Goal: Task Accomplishment & Management: Manage account settings

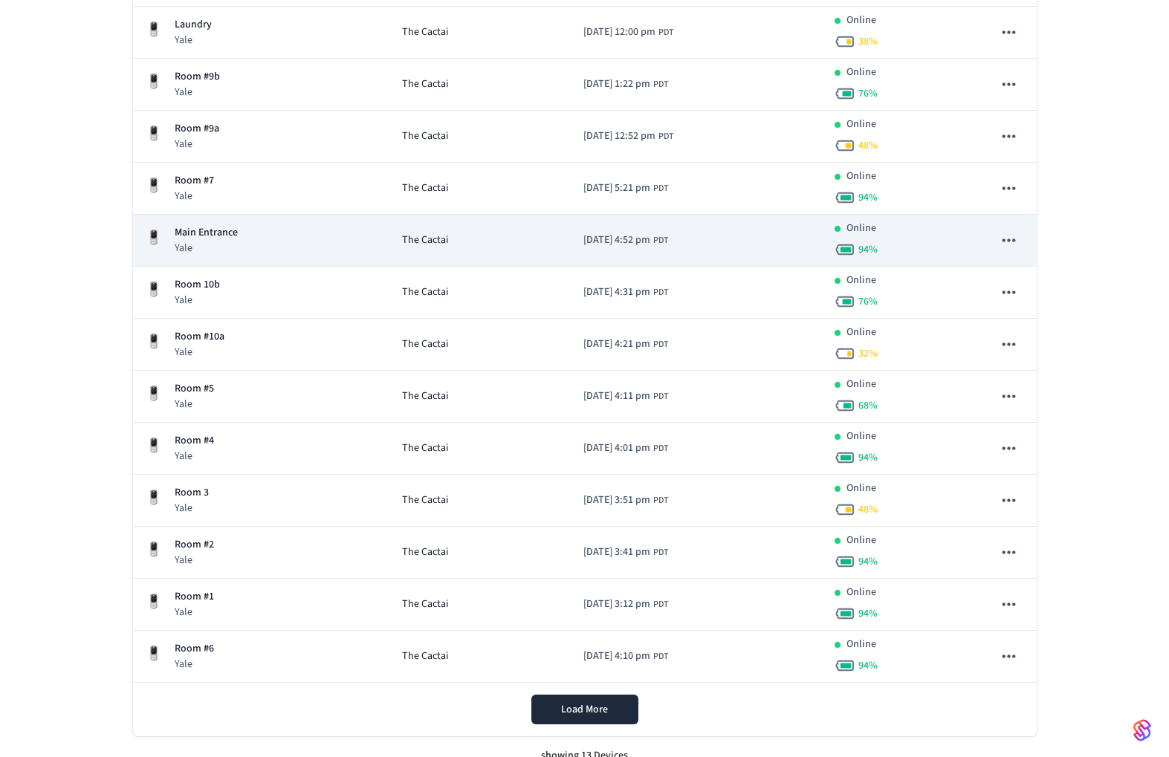
scroll to position [274, 0]
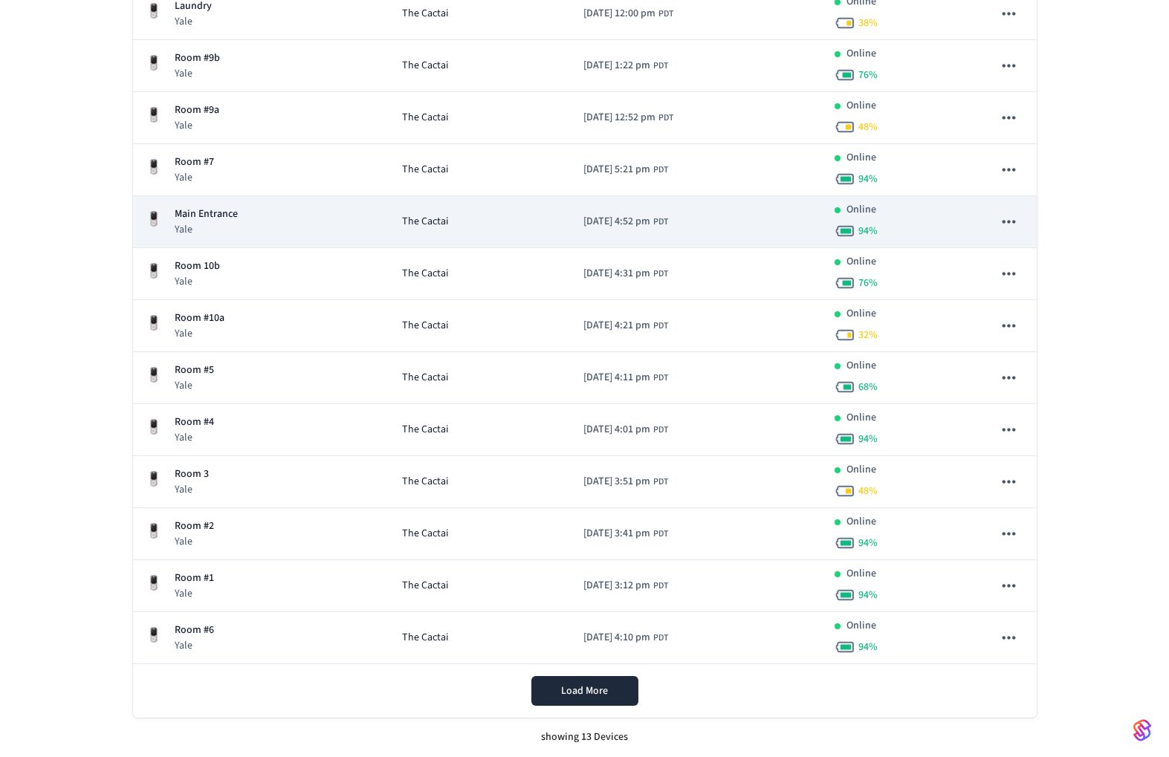
click at [235, 230] on p "Yale" at bounding box center [206, 229] width 63 height 15
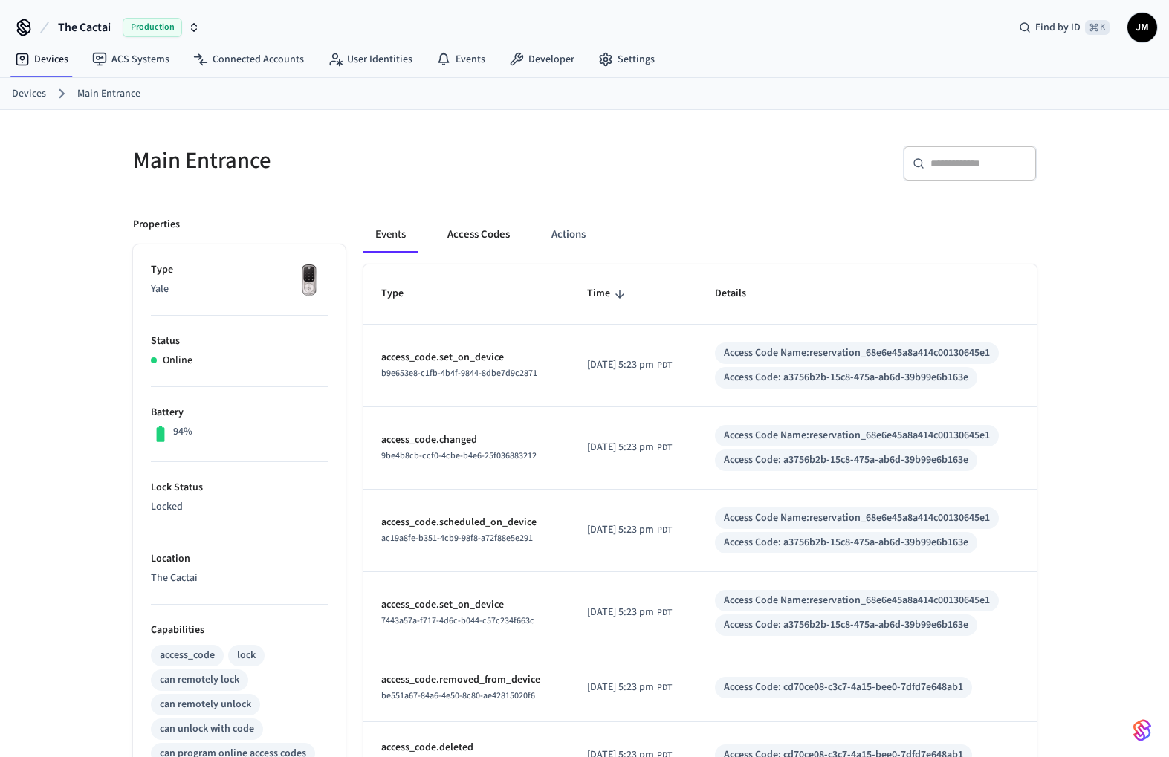
click at [475, 236] on button "Access Codes" at bounding box center [478, 235] width 86 height 36
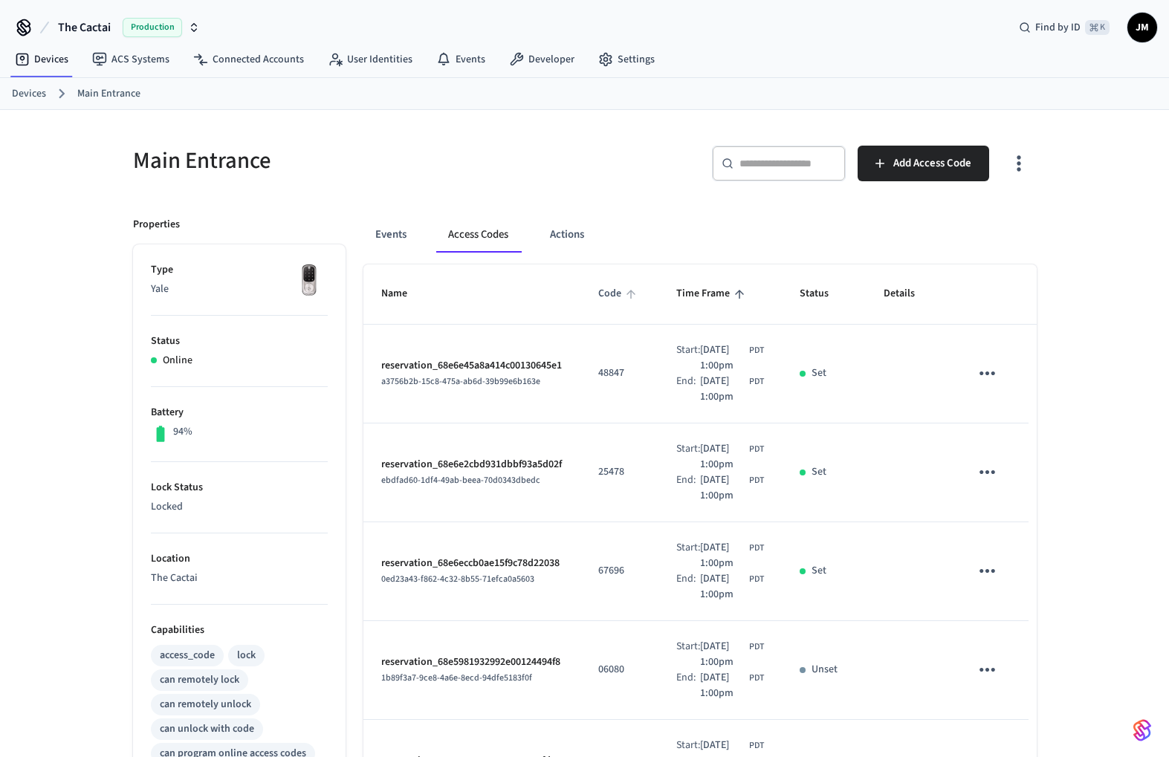
click at [614, 294] on span "Code" at bounding box center [619, 293] width 42 height 23
click at [621, 293] on span "Code" at bounding box center [619, 293] width 42 height 23
click at [891, 296] on span "Details" at bounding box center [908, 293] width 51 height 23
click at [400, 292] on span "Name" at bounding box center [403, 293] width 45 height 23
click at [410, 298] on icon "sticky table" at bounding box center [416, 294] width 13 height 13
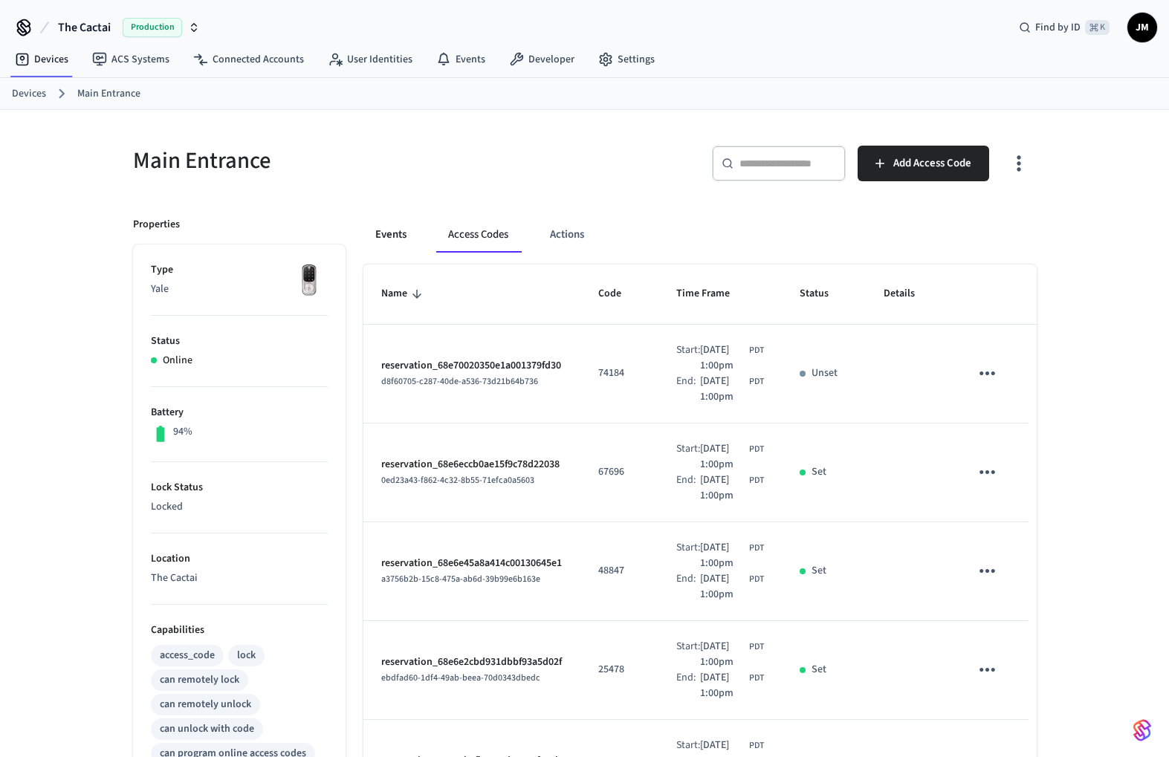
click at [387, 236] on button "Events" at bounding box center [390, 235] width 55 height 36
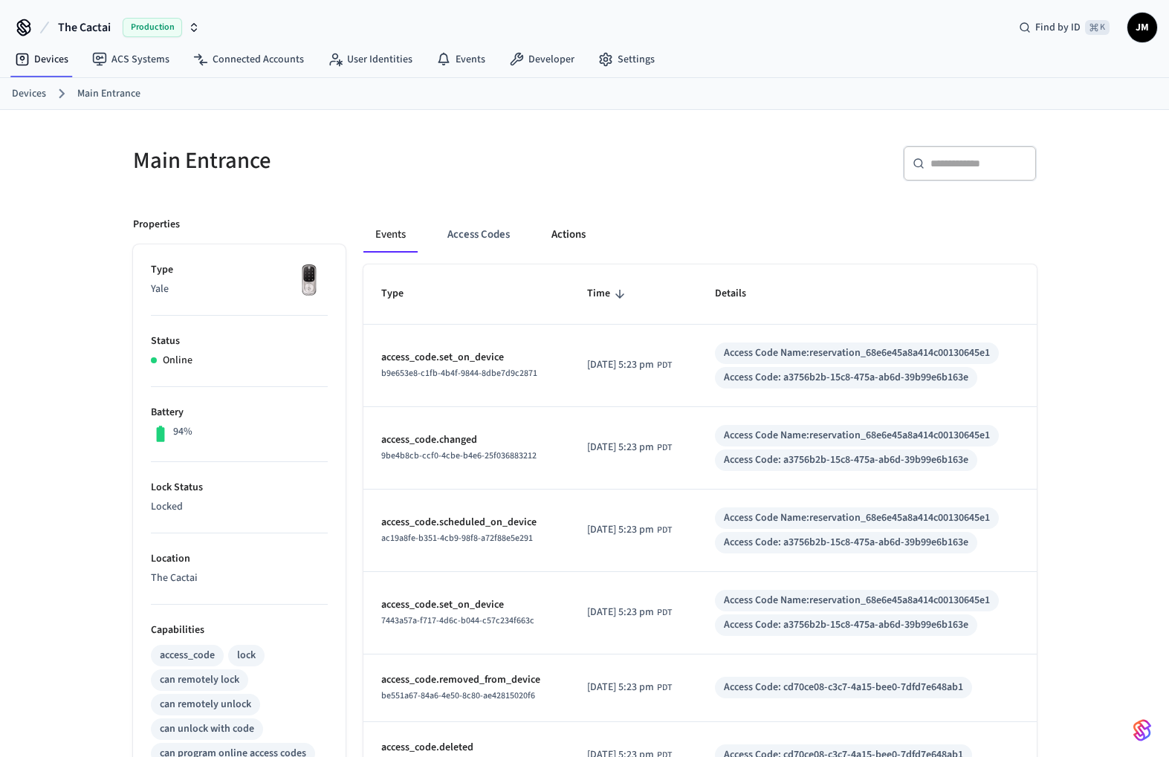
click at [564, 238] on button "Actions" at bounding box center [568, 235] width 58 height 36
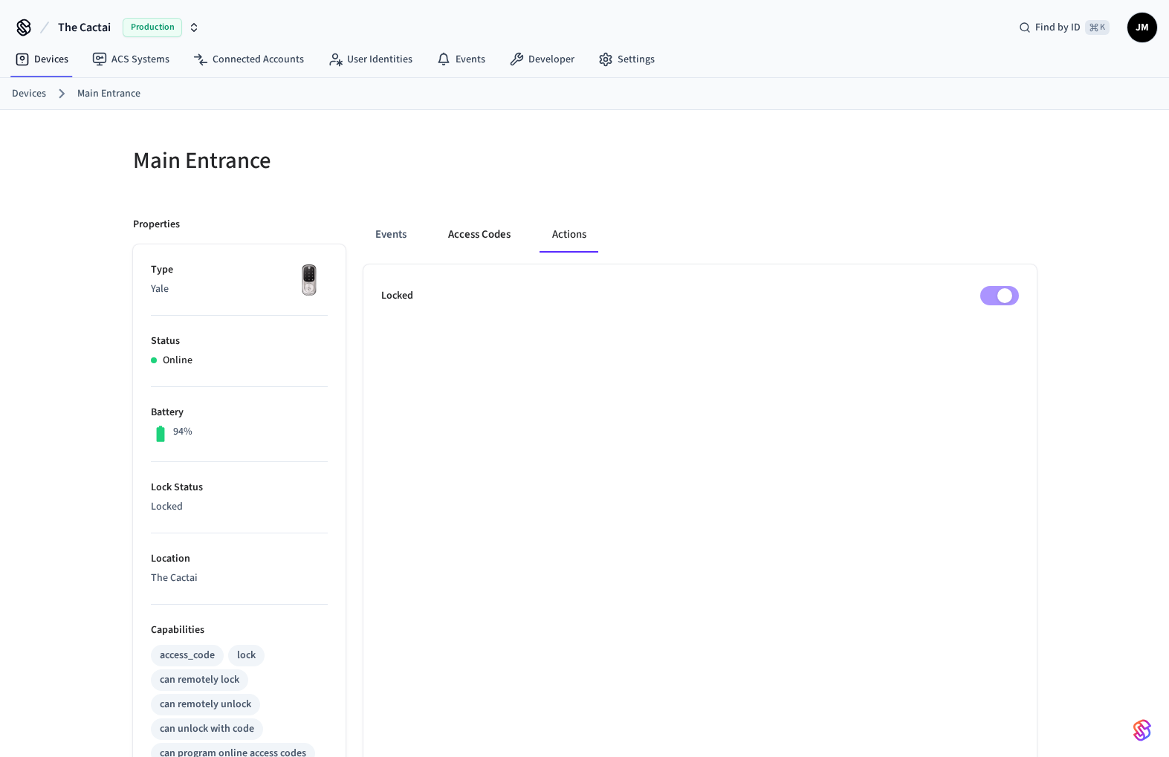
click at [493, 236] on button "Access Codes" at bounding box center [479, 235] width 86 height 36
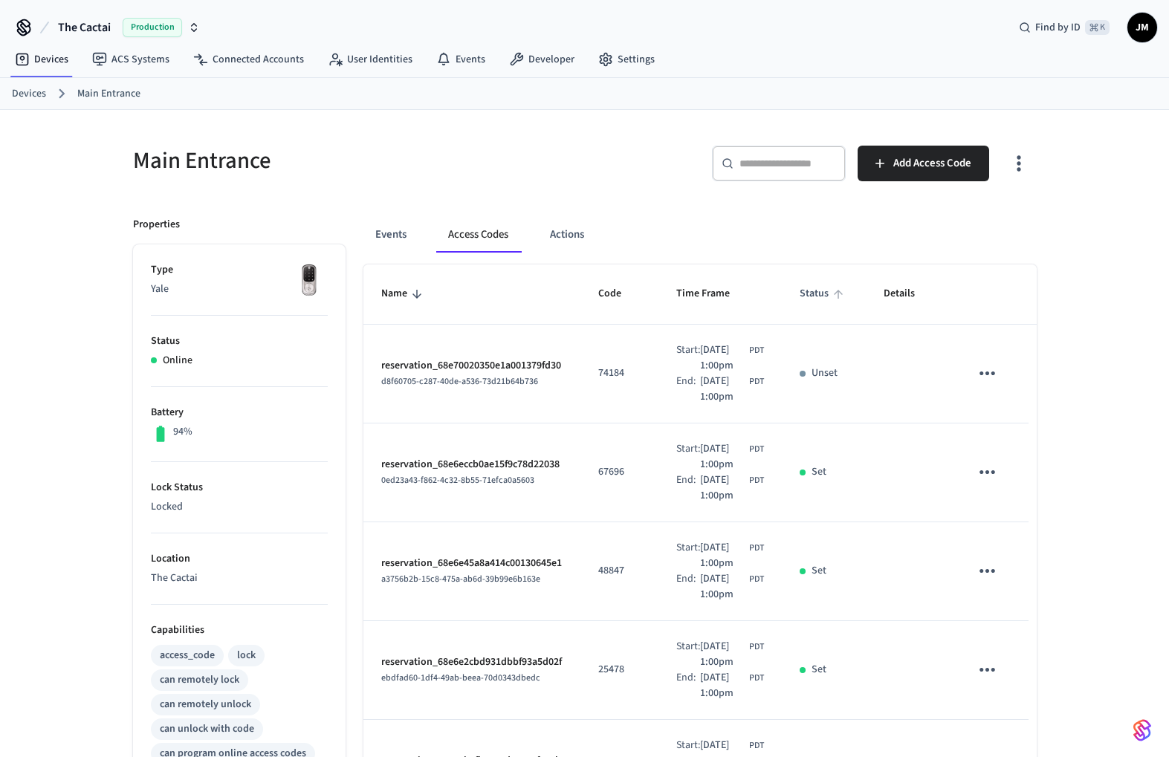
click at [829, 288] on span "Status" at bounding box center [823, 293] width 48 height 23
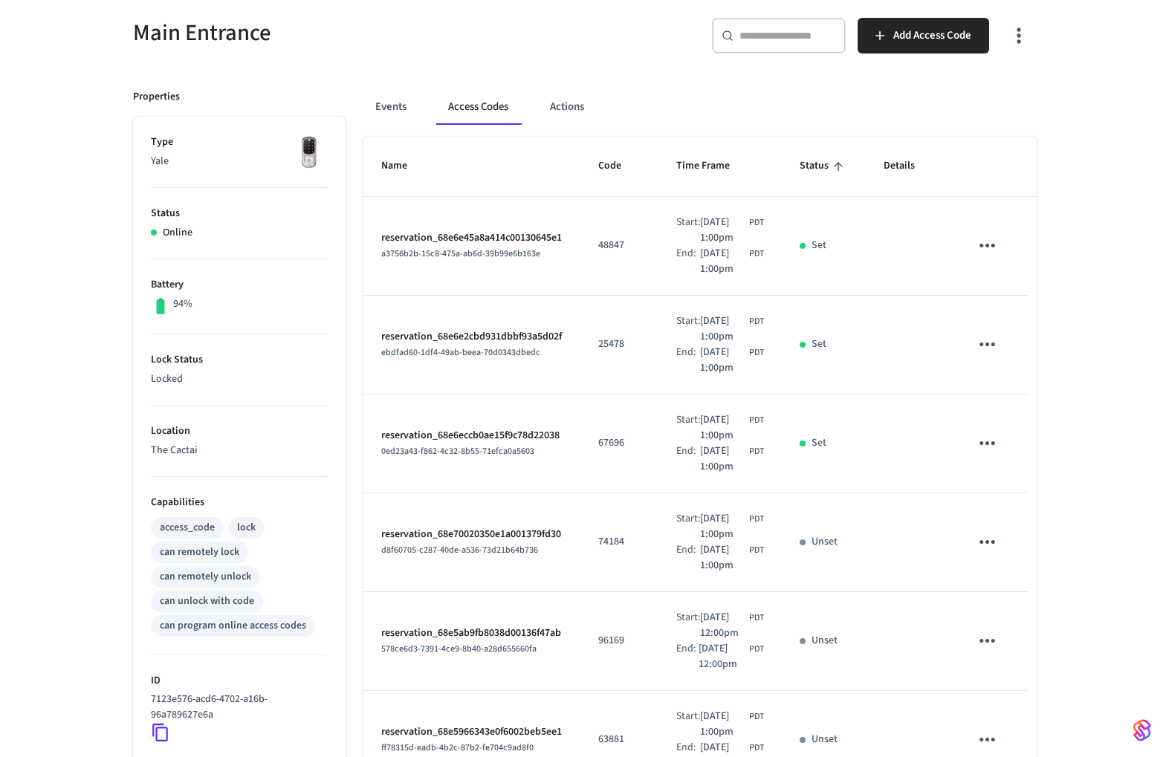
scroll to position [124, 0]
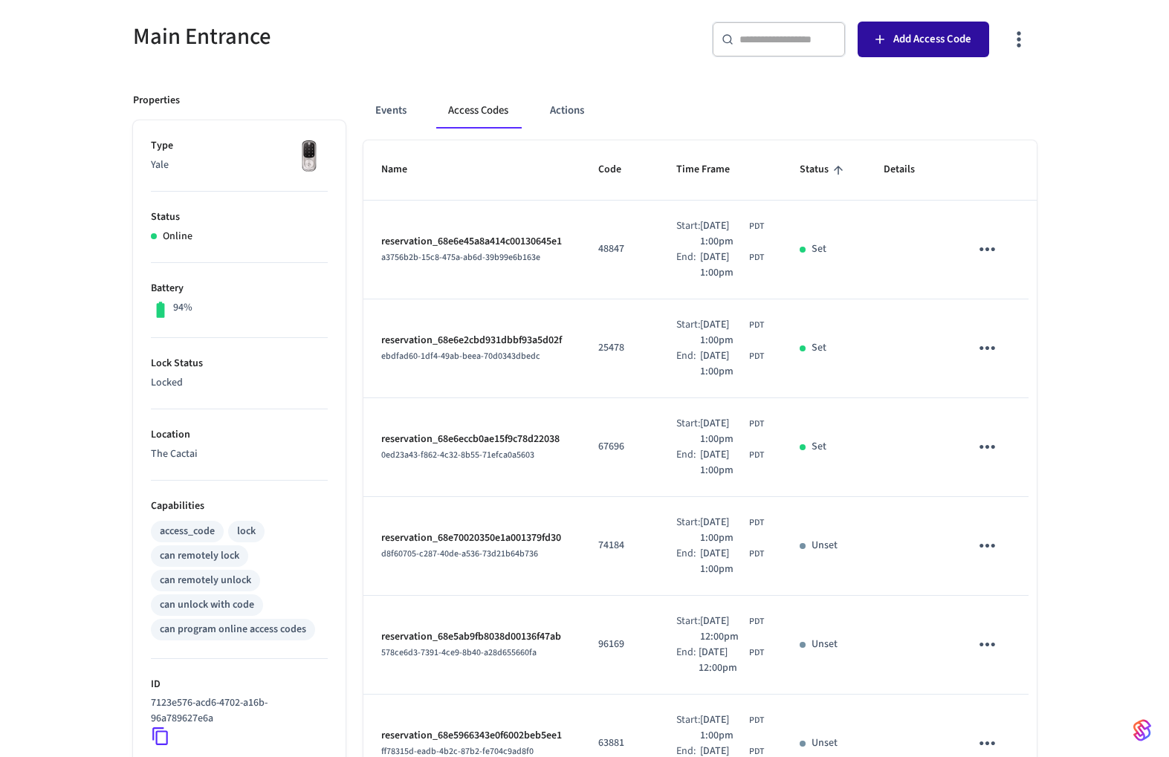
click at [939, 50] on button "Add Access Code" at bounding box center [922, 40] width 131 height 36
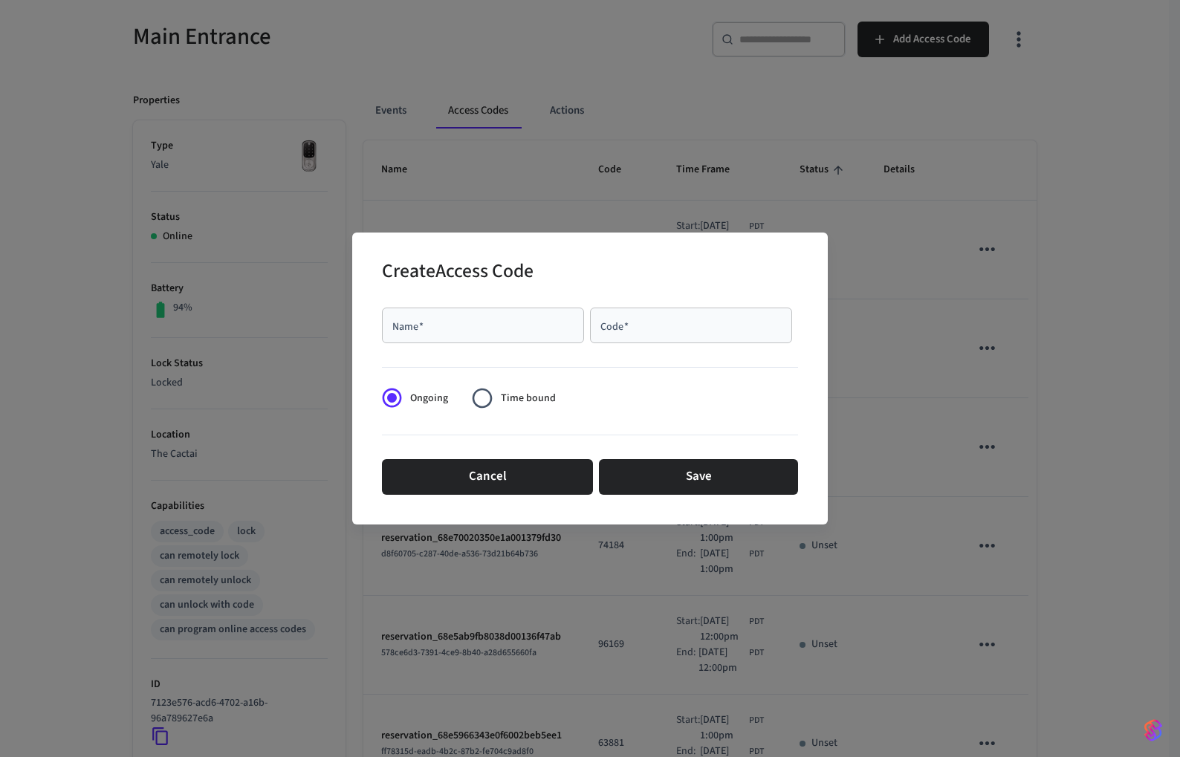
click at [501, 334] on div "Name   *" at bounding box center [483, 326] width 202 height 36
type input "****"
click at [615, 333] on div "Code   *" at bounding box center [691, 326] width 202 height 36
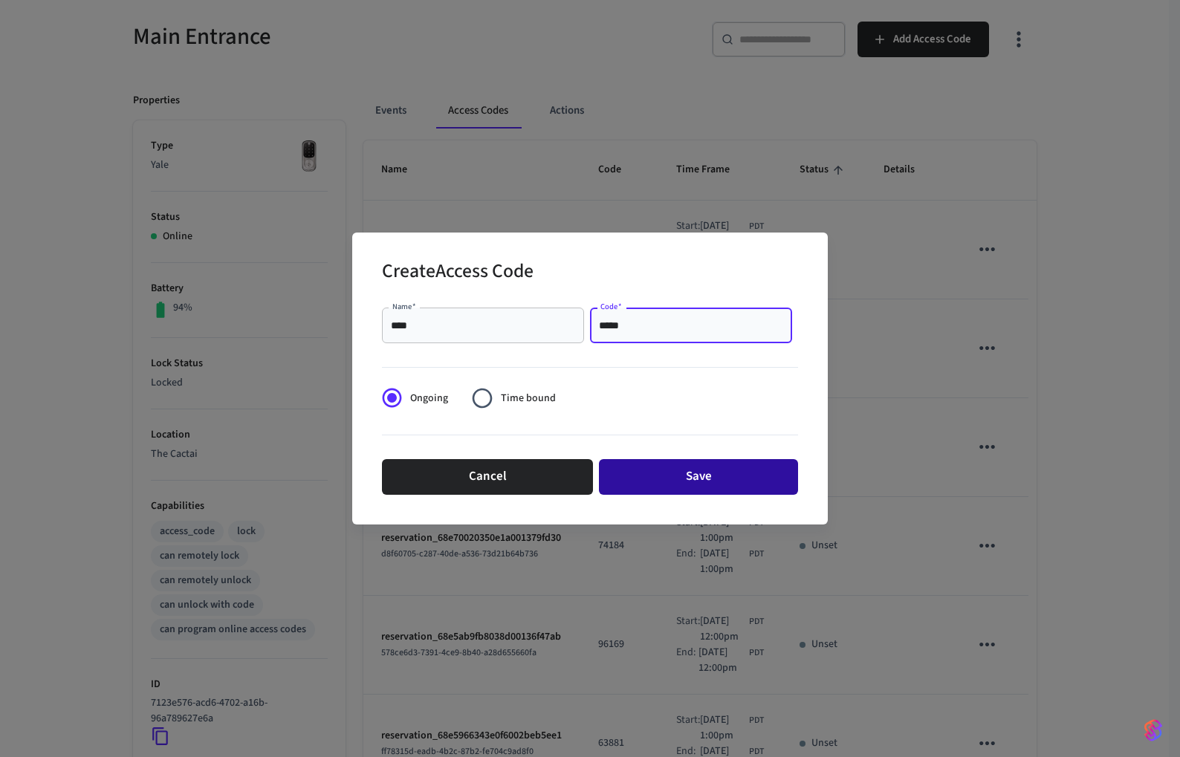
type input "*****"
click at [700, 488] on button "Save" at bounding box center [698, 477] width 199 height 36
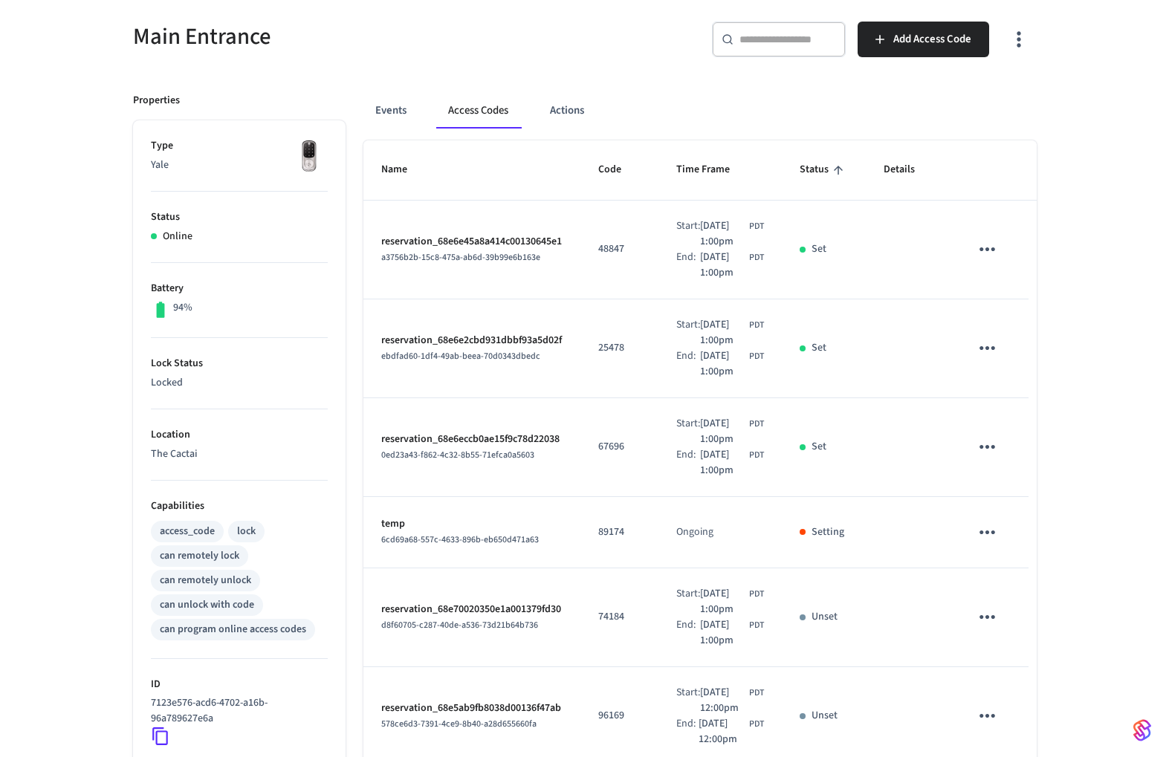
click at [611, 540] on p "89174" at bounding box center [619, 533] width 42 height 16
copy p "89174"
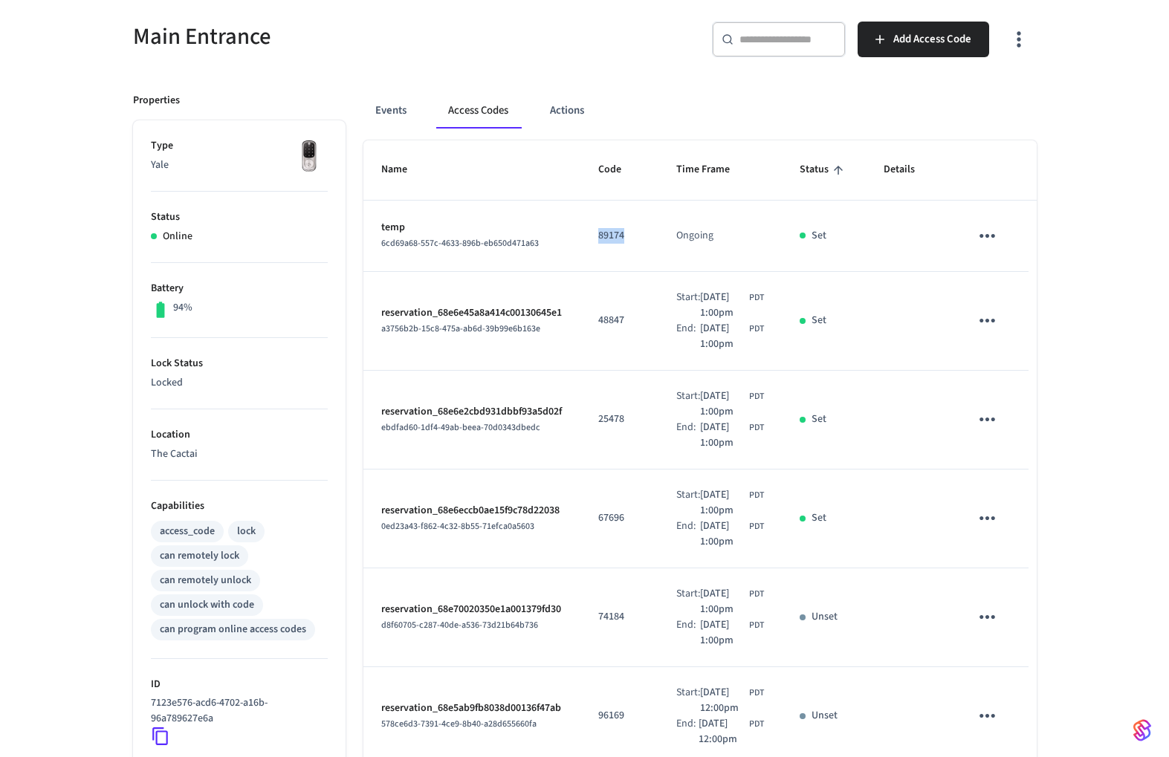
scroll to position [274, 0]
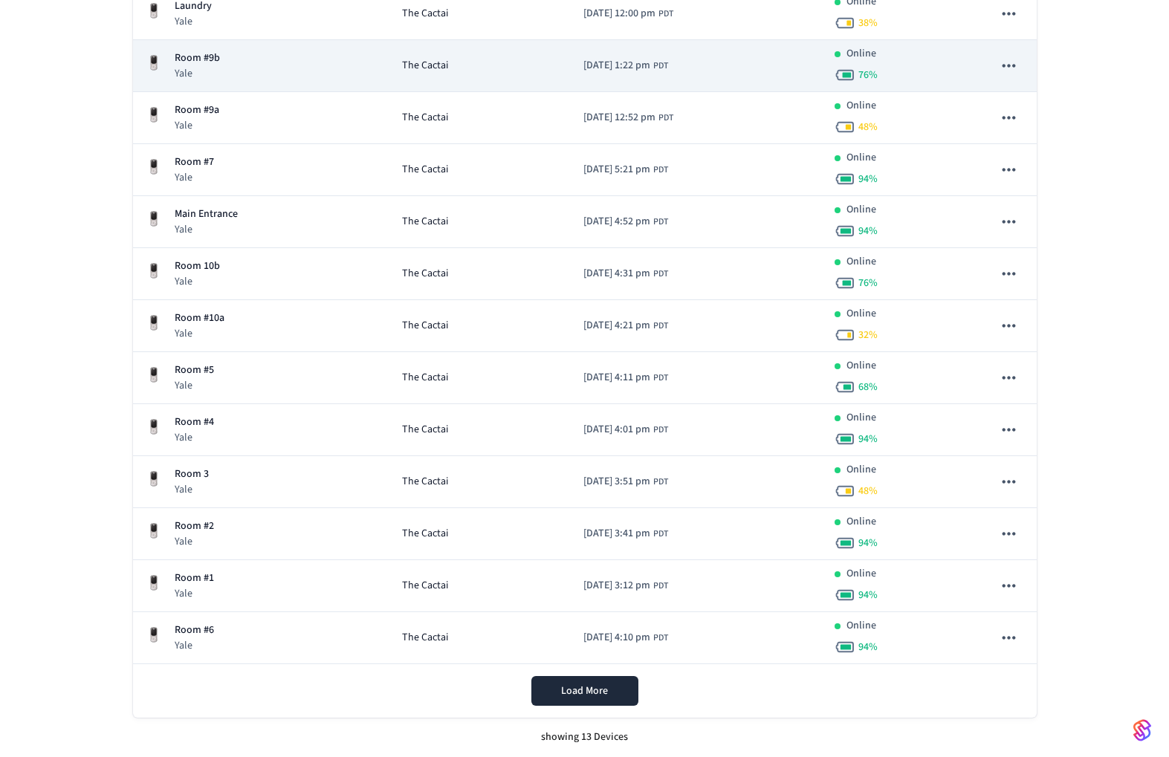
click at [248, 59] on div "Room #9b Yale" at bounding box center [261, 66] width 233 height 30
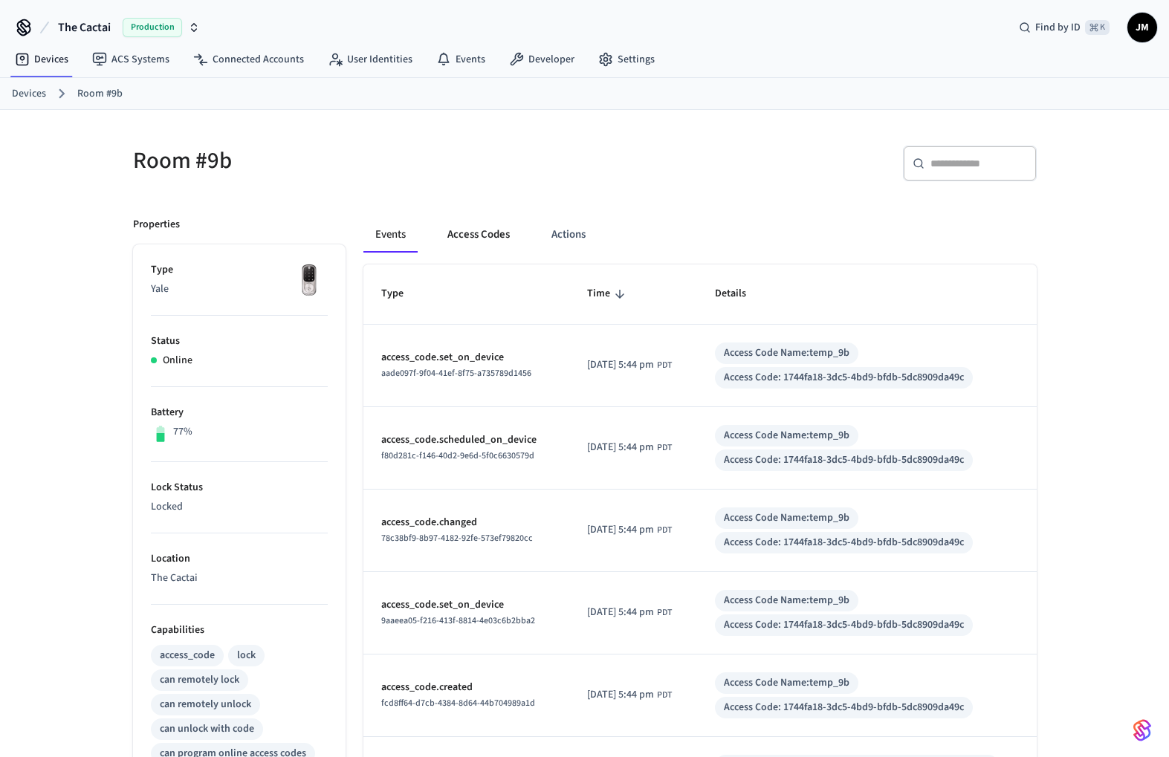
click at [490, 230] on button "Access Codes" at bounding box center [478, 235] width 86 height 36
